Goal: Transaction & Acquisition: Purchase product/service

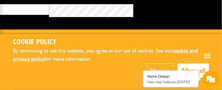
click at [147, 69] on button "Manage" at bounding box center [160, 71] width 27 height 14
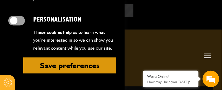
scroll to position [536, 0]
click at [67, 58] on button "Save preferences" at bounding box center [69, 66] width 93 height 16
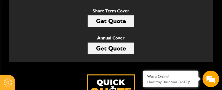
scroll to position [276, 0]
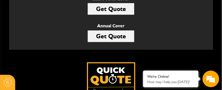
click at [101, 15] on link "Get Quote" at bounding box center [111, 9] width 47 height 12
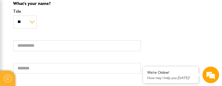
scroll to position [275, 0]
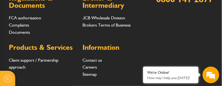
scroll to position [619, 3]
